Goal: Book appointment/travel/reservation

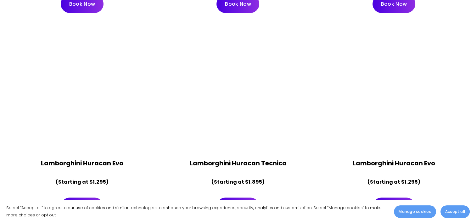
scroll to position [484, 0]
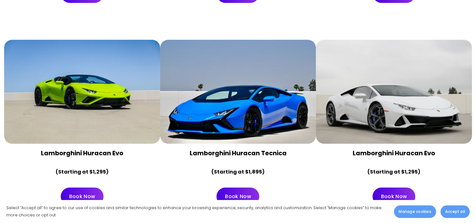
click at [242, 113] on div at bounding box center [238, 92] width 156 height 104
click at [238, 187] on link "Book Now" at bounding box center [237, 196] width 43 height 18
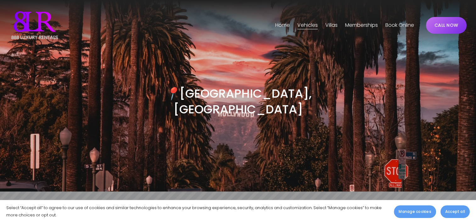
drag, startPoint x: 476, startPoint y: 12, endPoint x: 475, endPoint y: 20, distance: 8.5
click at [475, 20] on div "Skip to Content Home" at bounding box center [238, 25] width 476 height 50
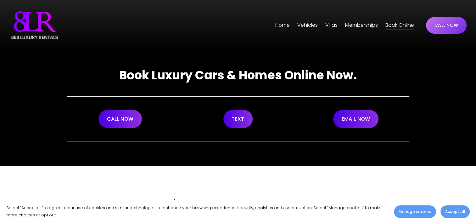
click at [131, 118] on link "CALL NOW" at bounding box center [119, 119] width 43 height 18
click at [120, 114] on link "CALL NOW" at bounding box center [119, 119] width 43 height 18
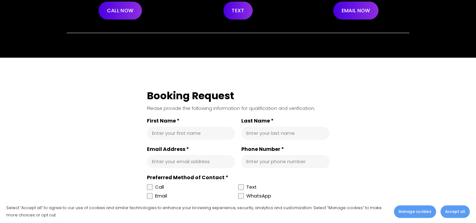
scroll to position [99, 0]
